Goal: Find specific fact: Find specific fact

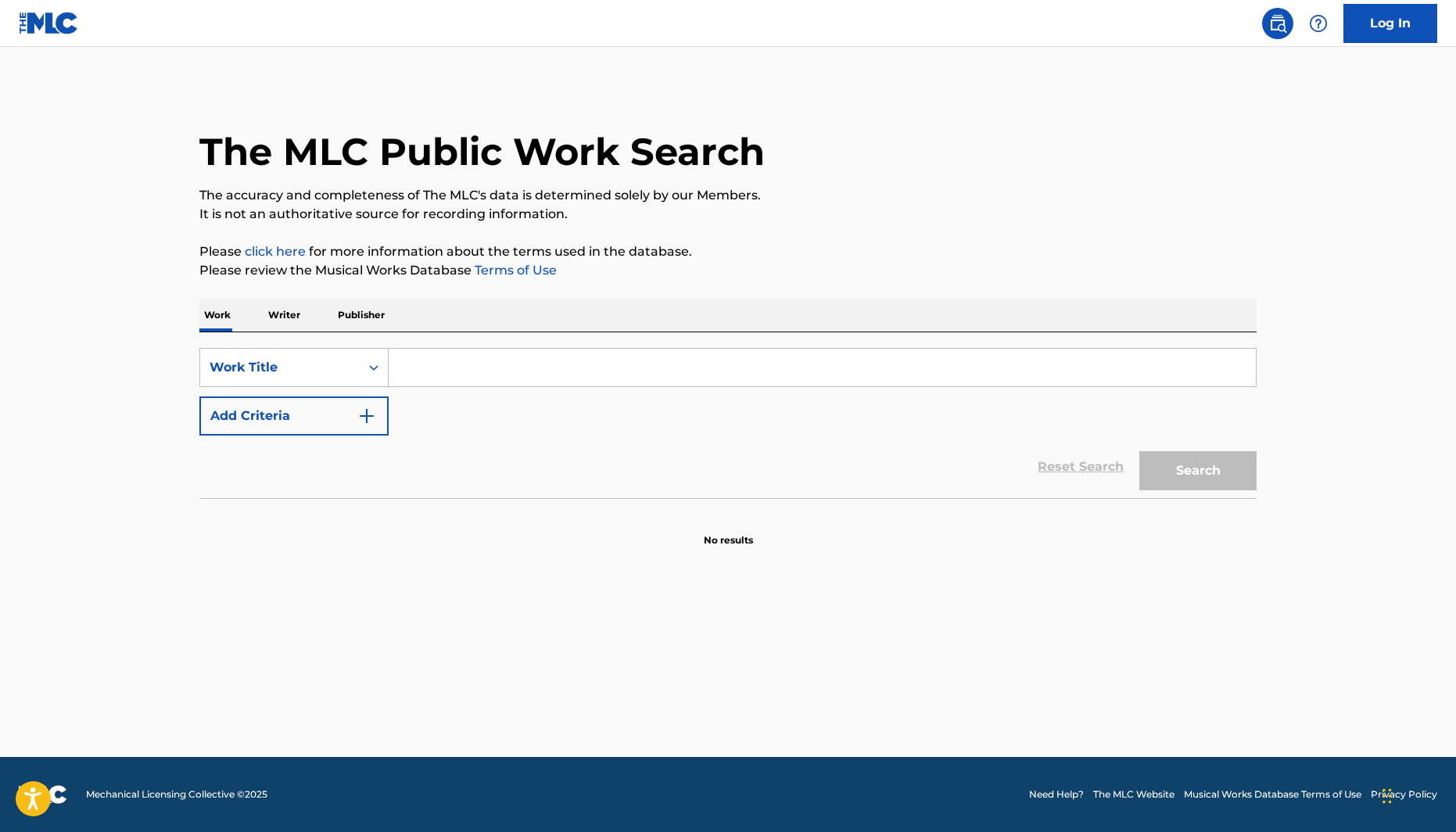
click at [546, 349] on input "Search Form" at bounding box center [822, 368] width 867 height 38
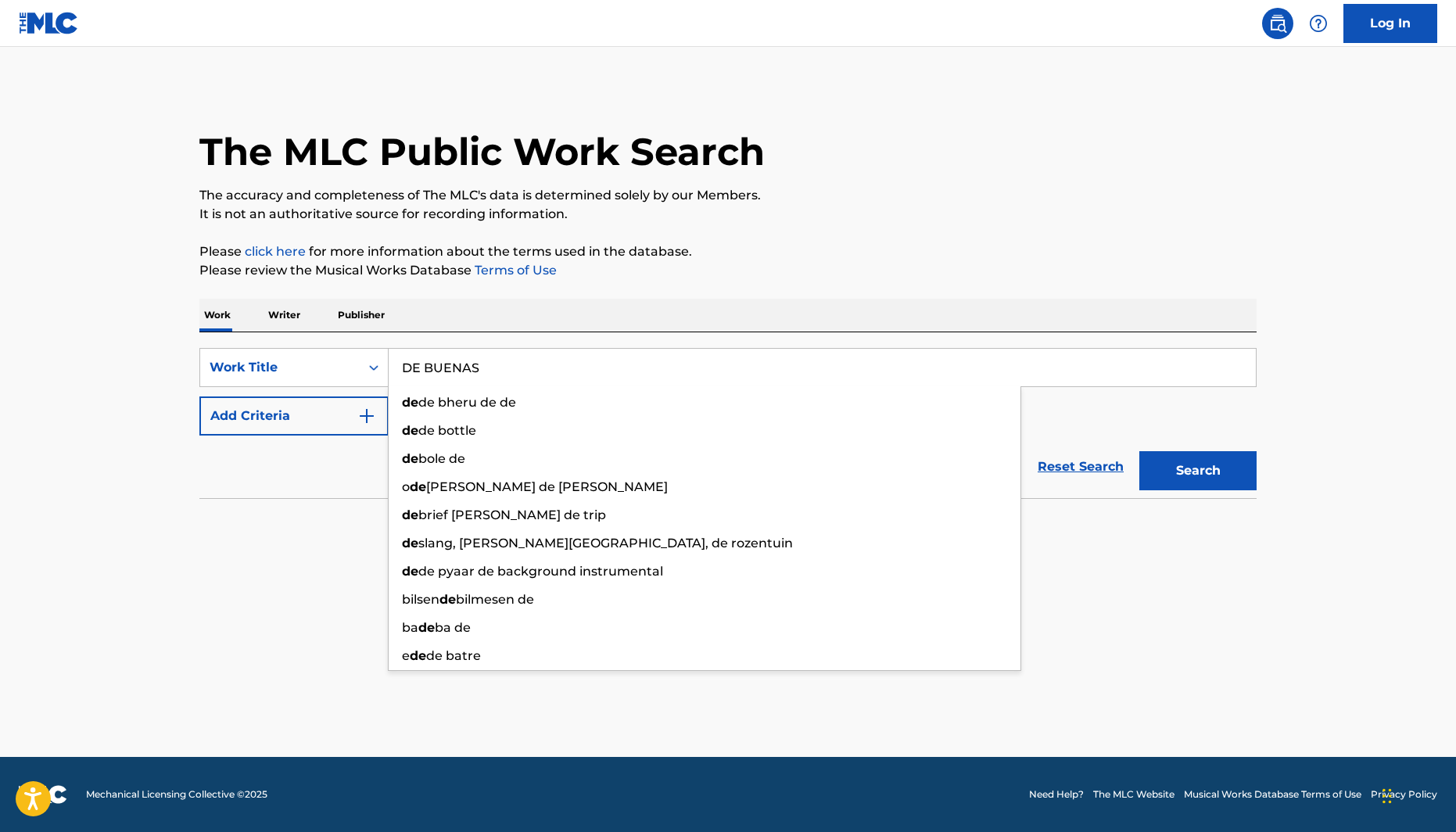
type input "DE BUENAS"
click at [318, 404] on button "Add Criteria" at bounding box center [294, 416] width 189 height 39
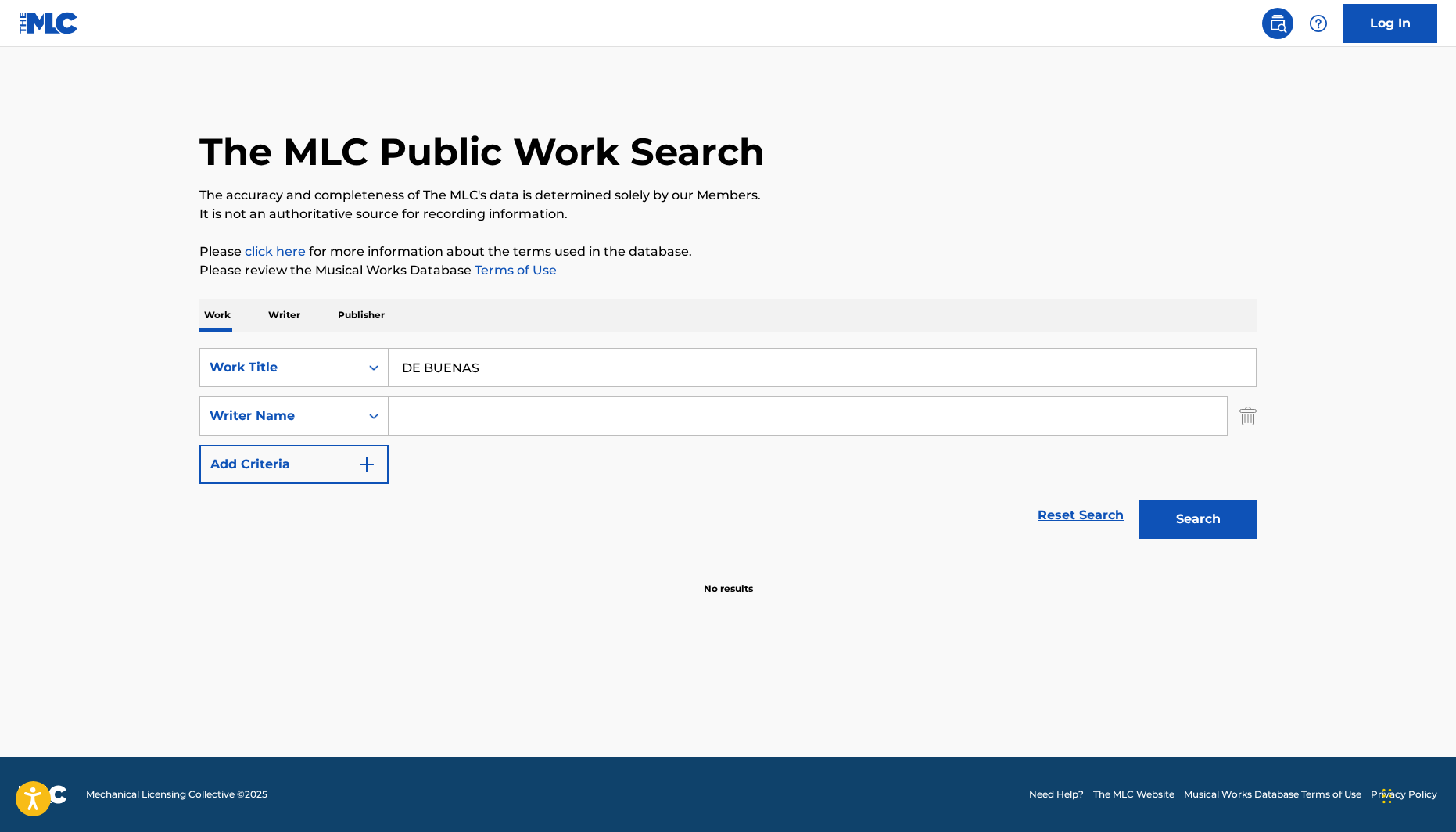
click at [459, 406] on input "Search Form" at bounding box center [807, 416] width 838 height 38
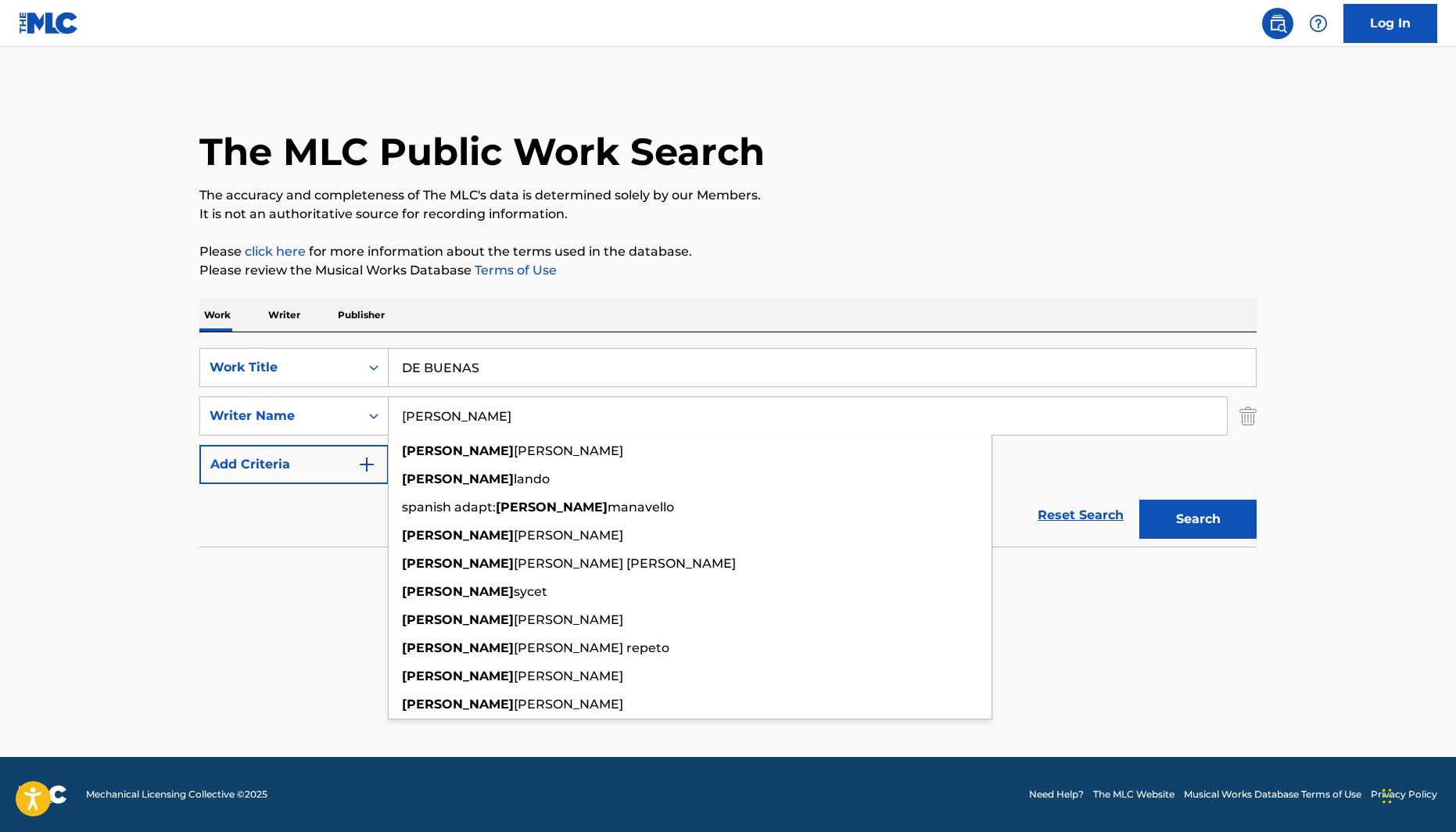
type input "[PERSON_NAME]"
click at [1139, 499] on button "Search" at bounding box center [1197, 519] width 117 height 39
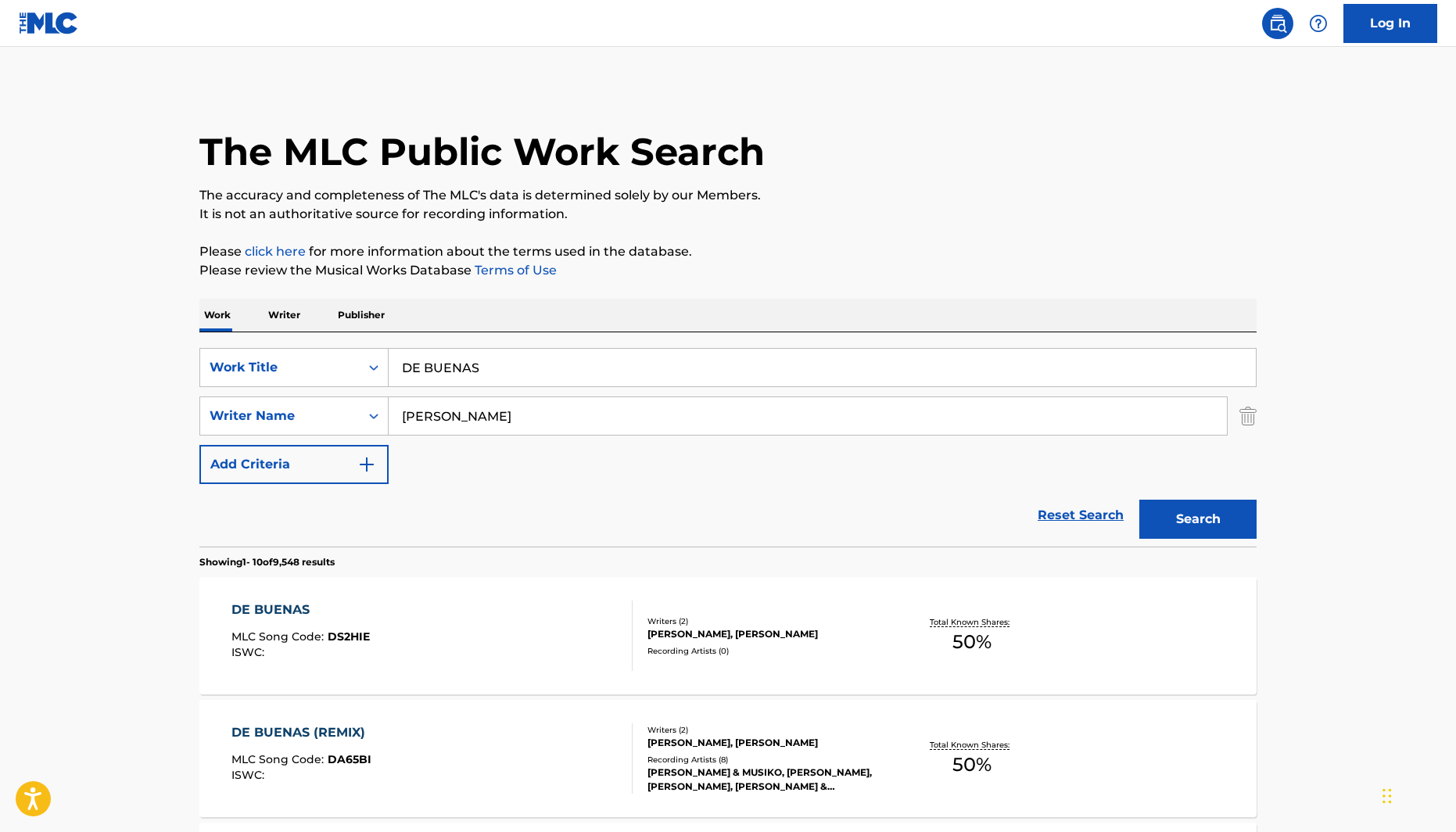
click at [681, 616] on div "Writers ( 2 )" at bounding box center [766, 622] width 237 height 12
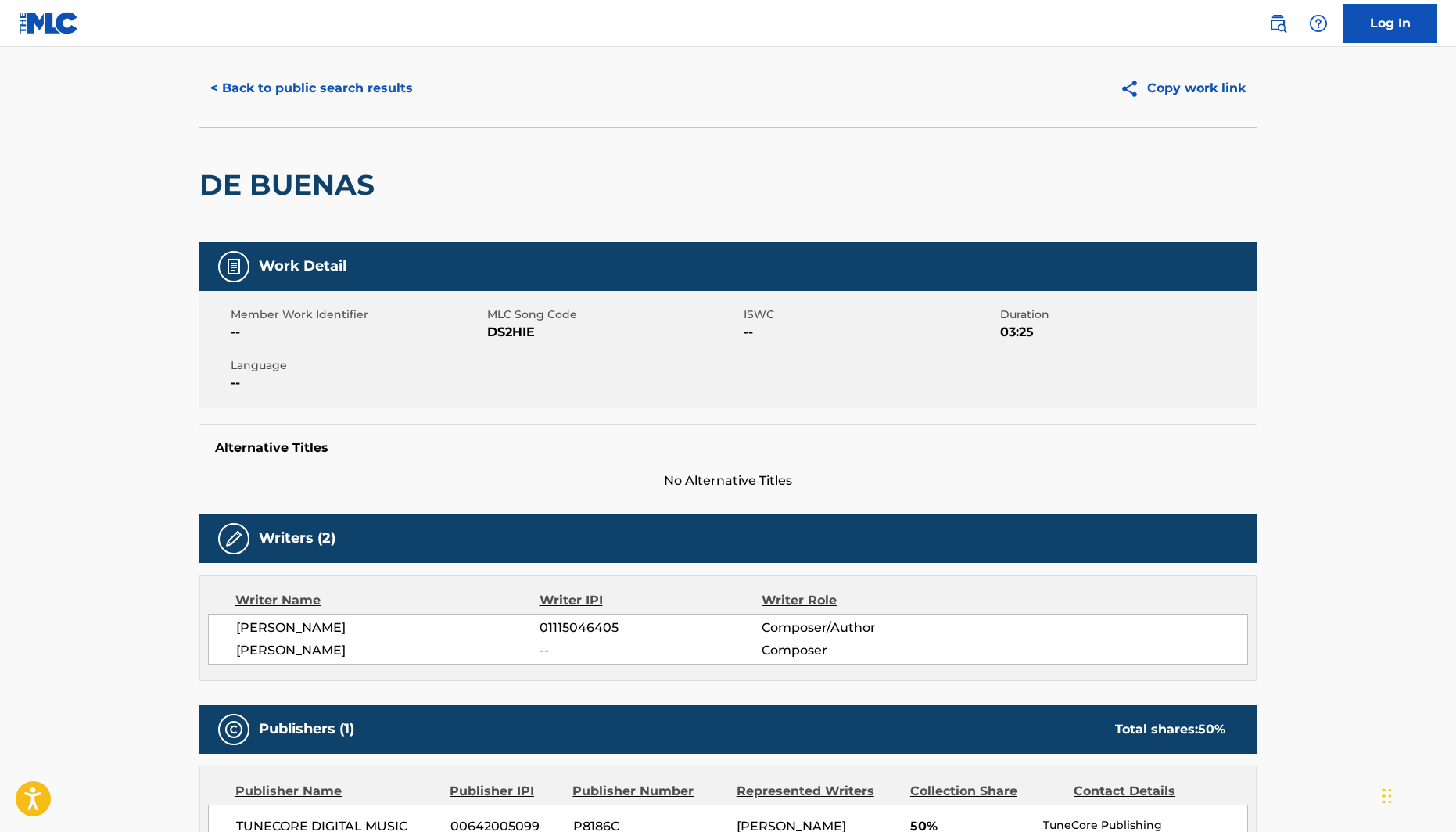
scroll to position [30, 0]
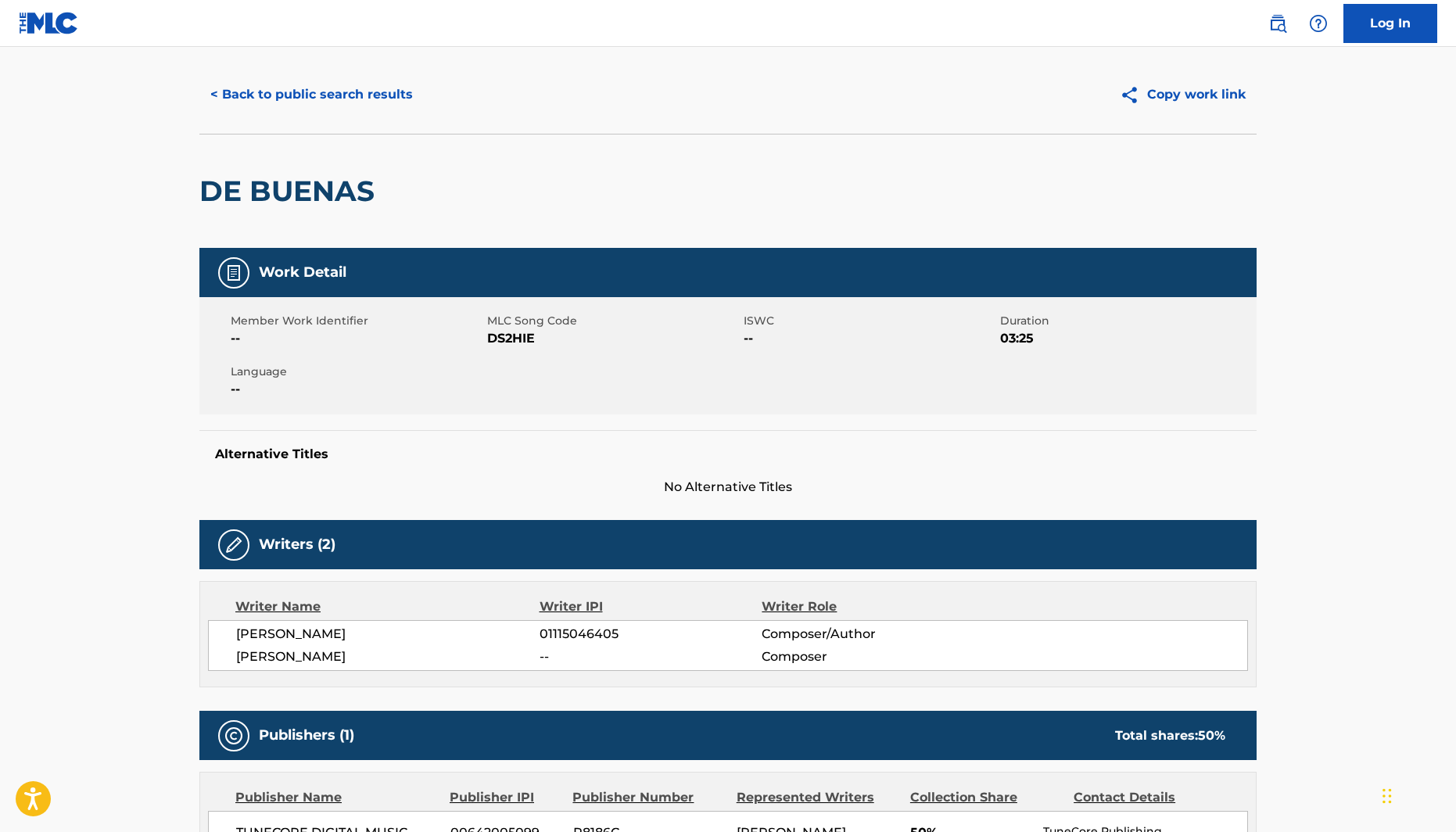
click at [515, 327] on span "MLC Song Code" at bounding box center [613, 321] width 252 height 16
click at [512, 330] on span "DS2HIE" at bounding box center [613, 337] width 252 height 18
copy span "DS2HIE"
